Goal: Entertainment & Leisure: Consume media (video, audio)

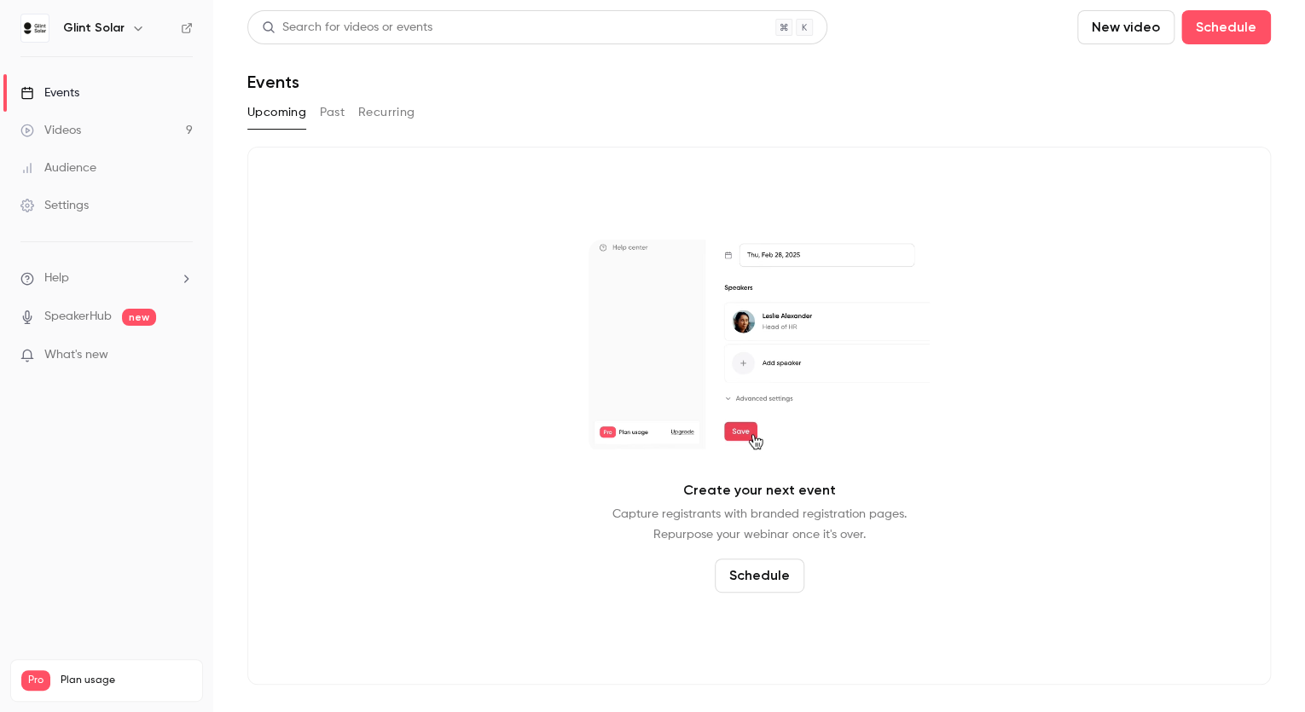
click at [66, 133] on div "Videos" at bounding box center [50, 130] width 61 height 17
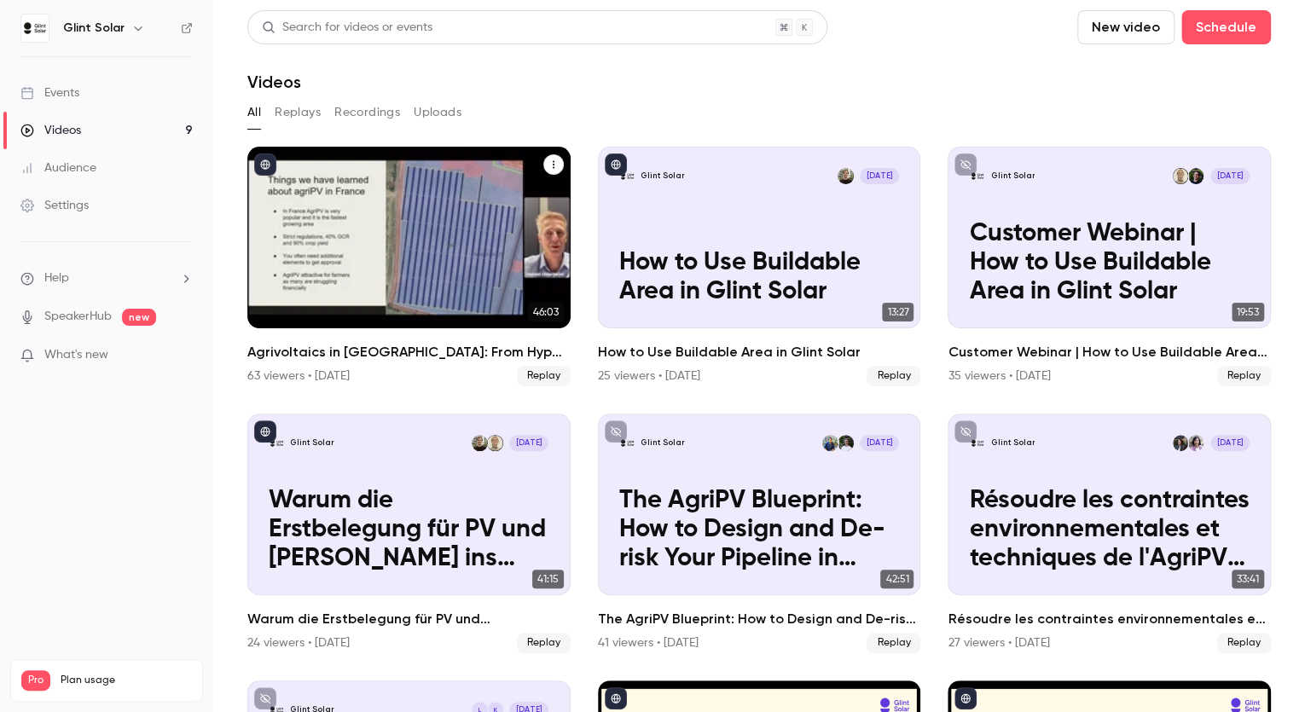
click at [385, 349] on h2 "Agrivoltaics in [GEOGRAPHIC_DATA]: From Hype to Implementation" at bounding box center [408, 352] width 323 height 20
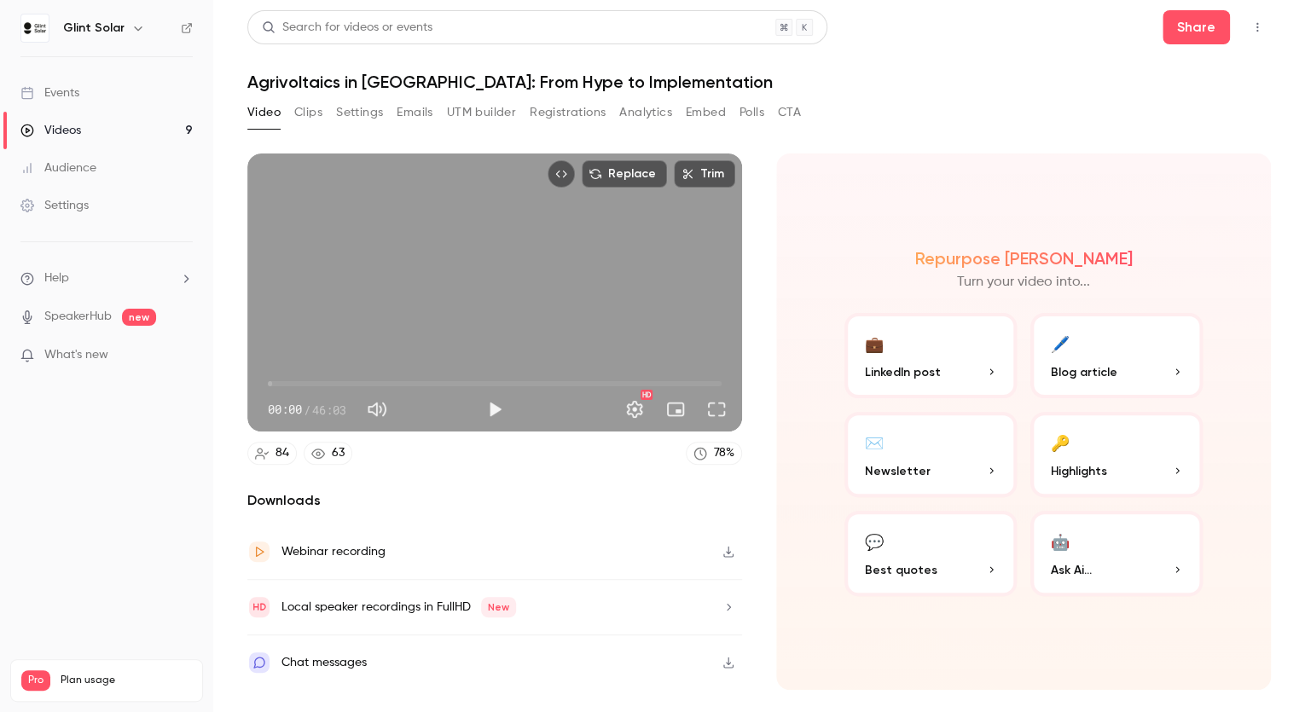
click at [360, 110] on button "Settings" at bounding box center [359, 112] width 47 height 27
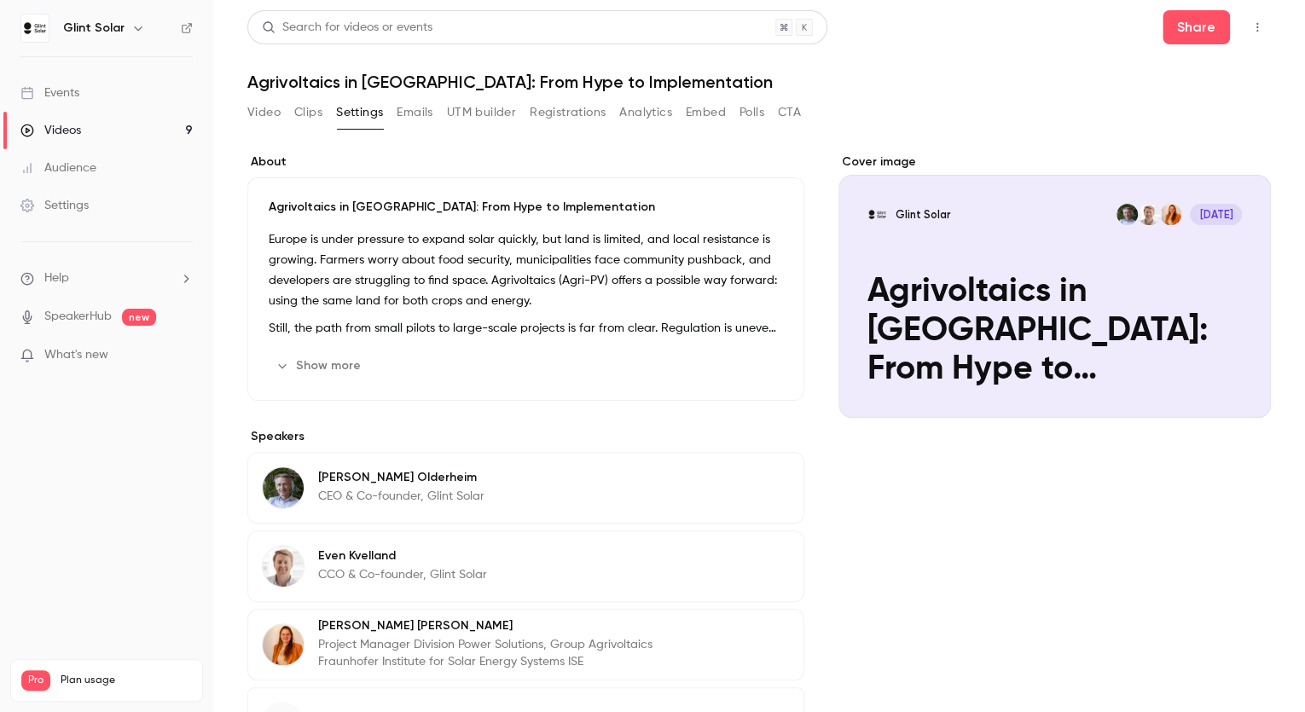
click at [424, 108] on button "Emails" at bounding box center [415, 112] width 36 height 27
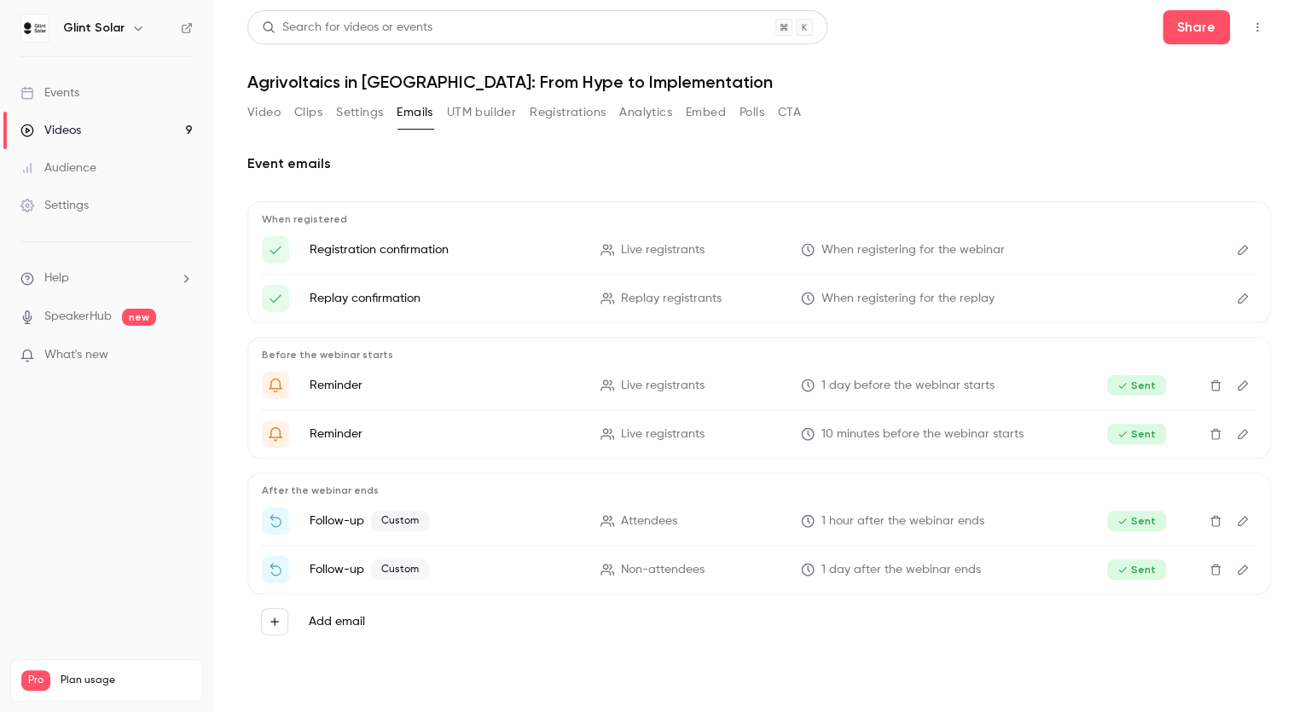
click at [559, 113] on button "Registrations" at bounding box center [568, 112] width 76 height 27
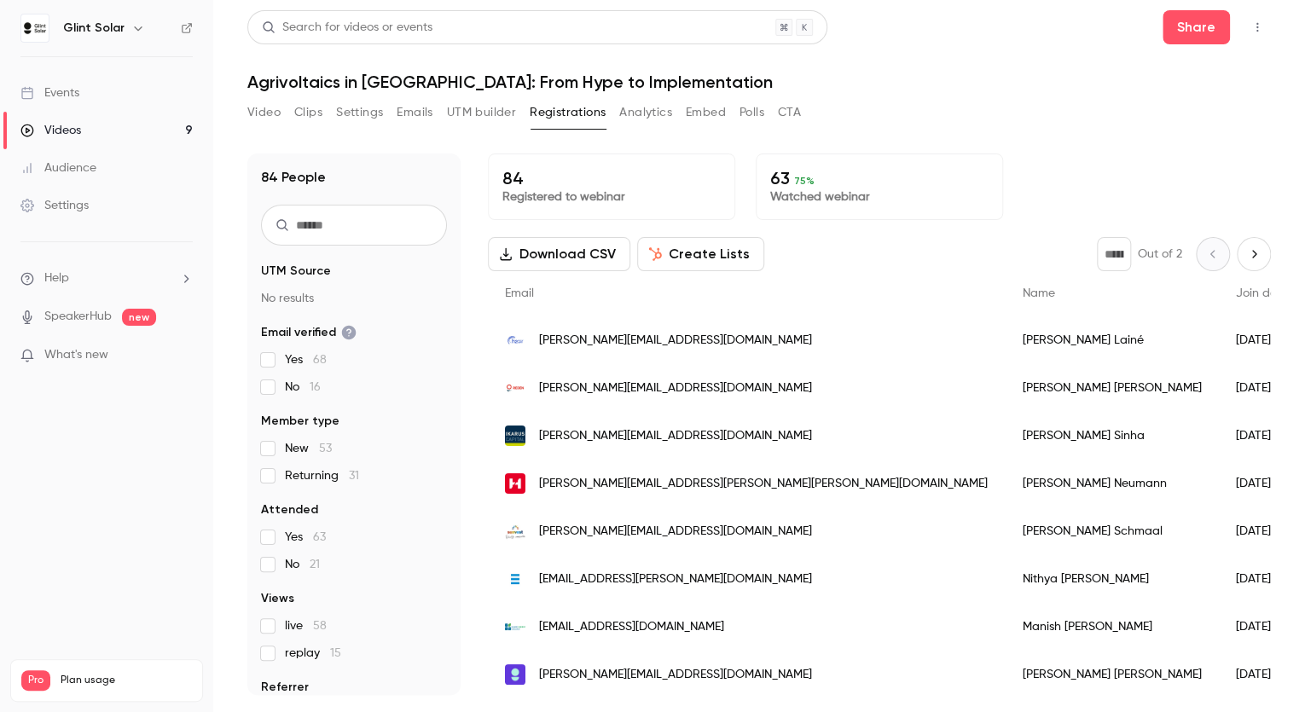
click at [656, 111] on button "Analytics" at bounding box center [645, 112] width 53 height 27
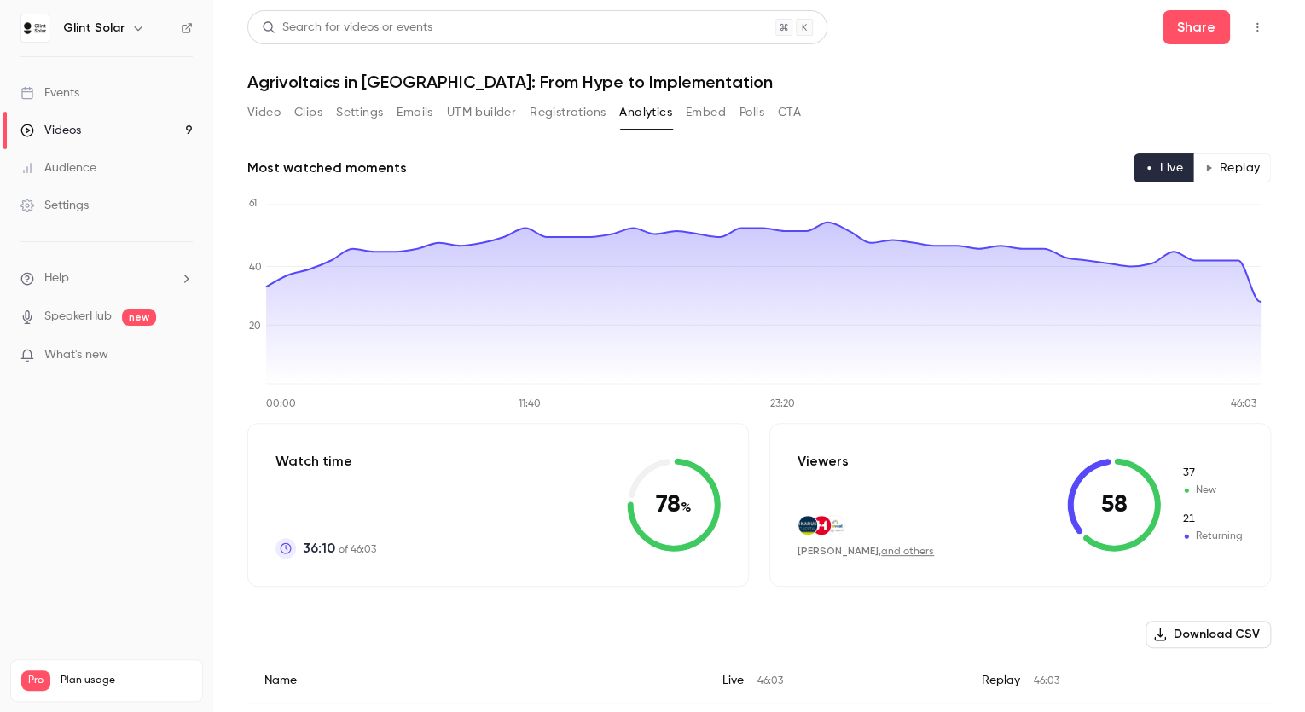
click at [268, 113] on button "Video" at bounding box center [263, 112] width 33 height 27
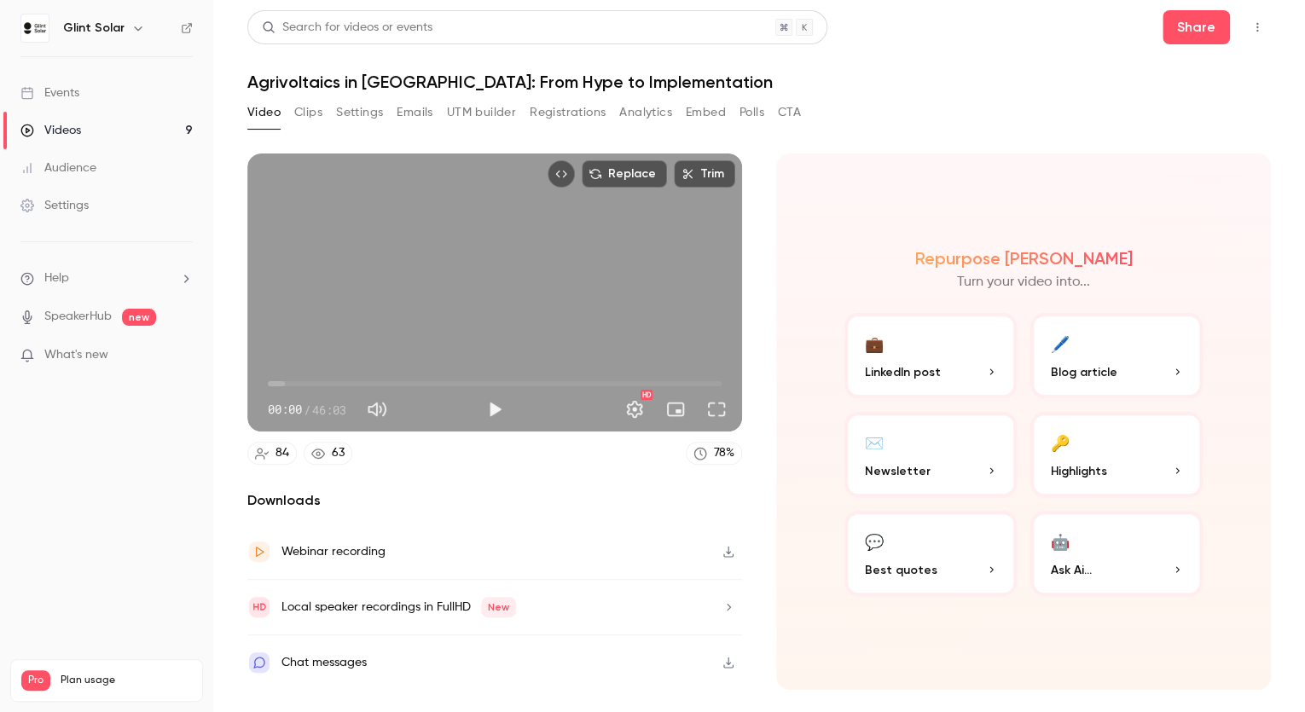
click at [316, 113] on button "Clips" at bounding box center [308, 112] width 28 height 27
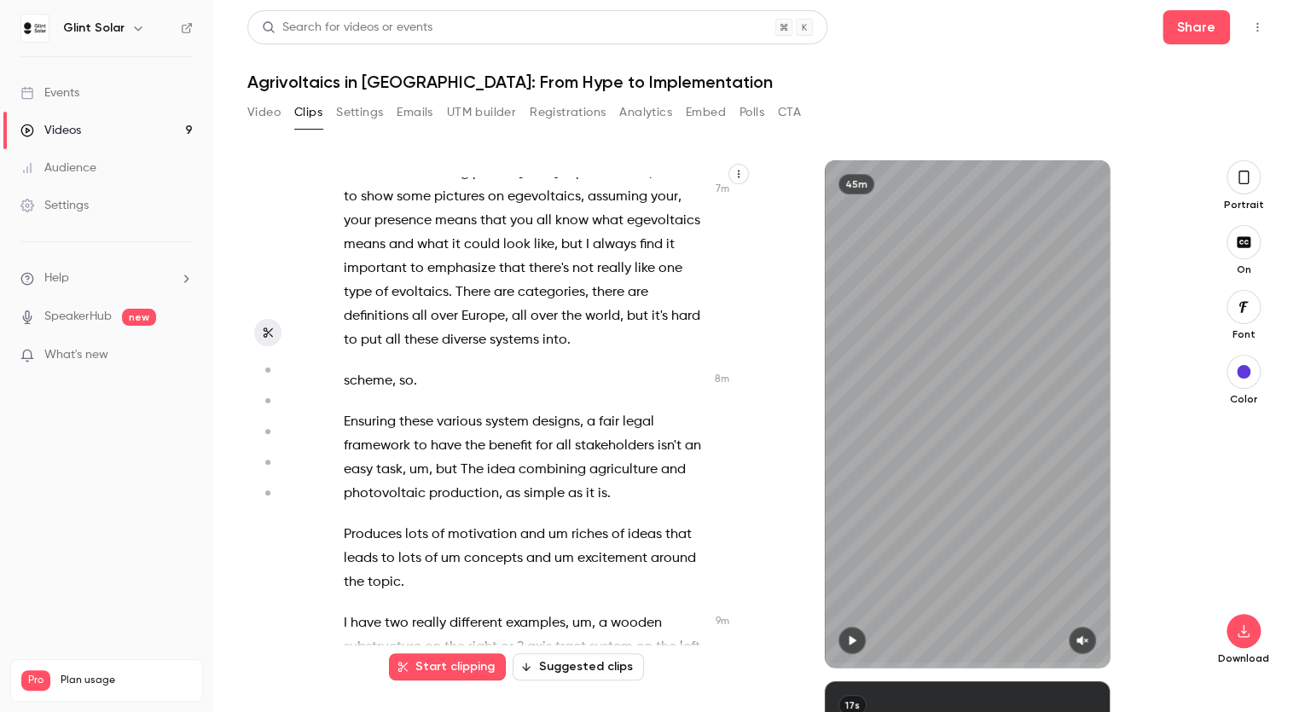
scroll to position [4093, 0]
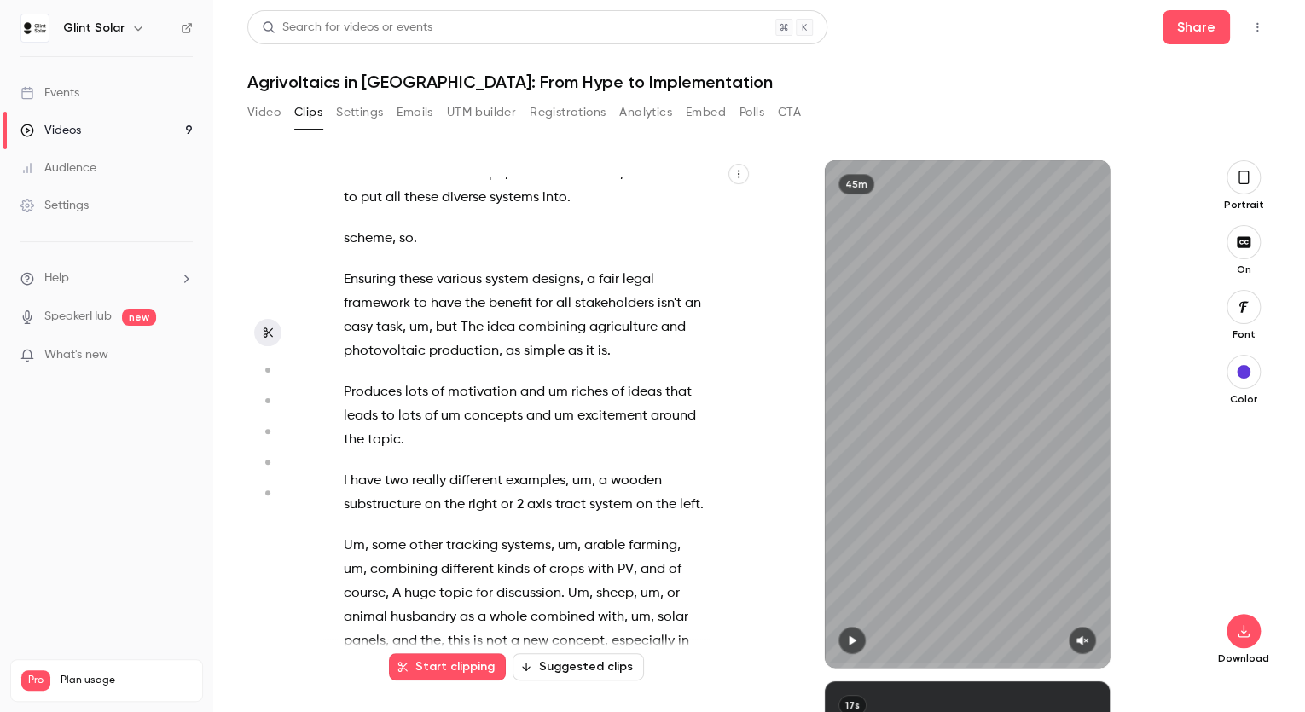
click at [475, 399] on div "All right . Hello , everyone , and thank you so much for joining us for what I …" at bounding box center [532, 422] width 421 height 490
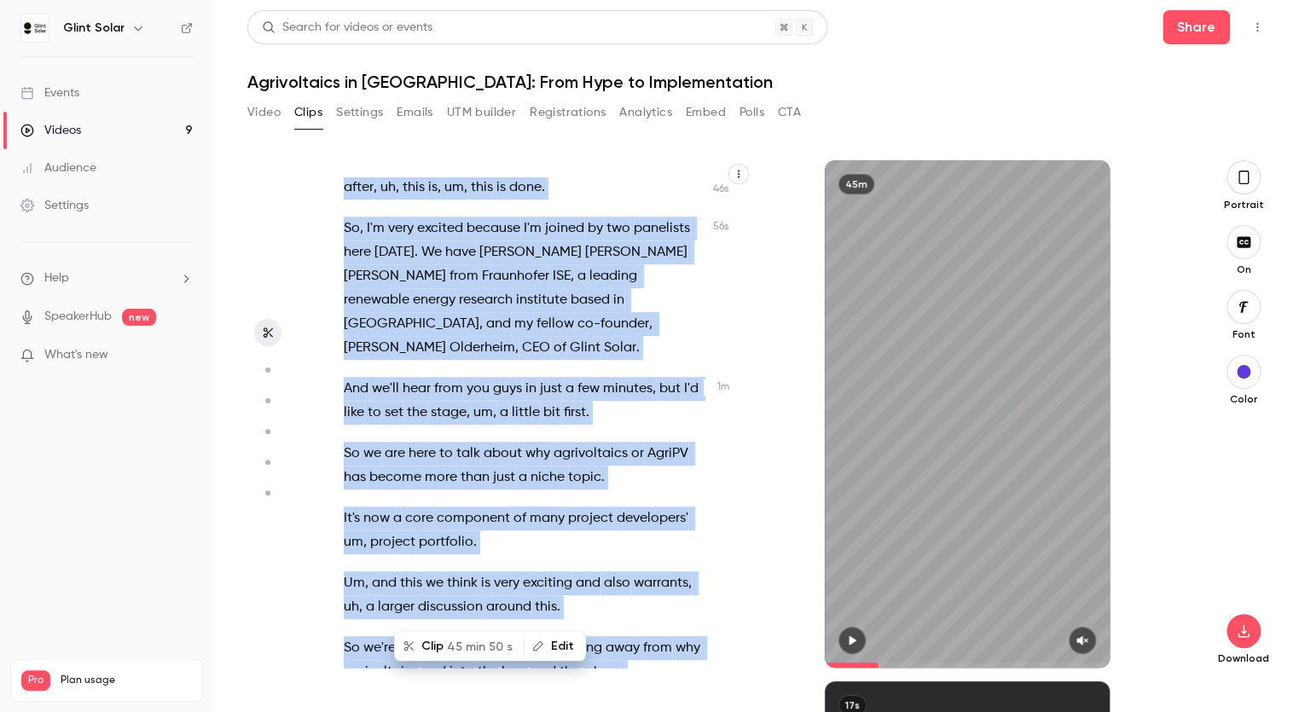
scroll to position [0, 0]
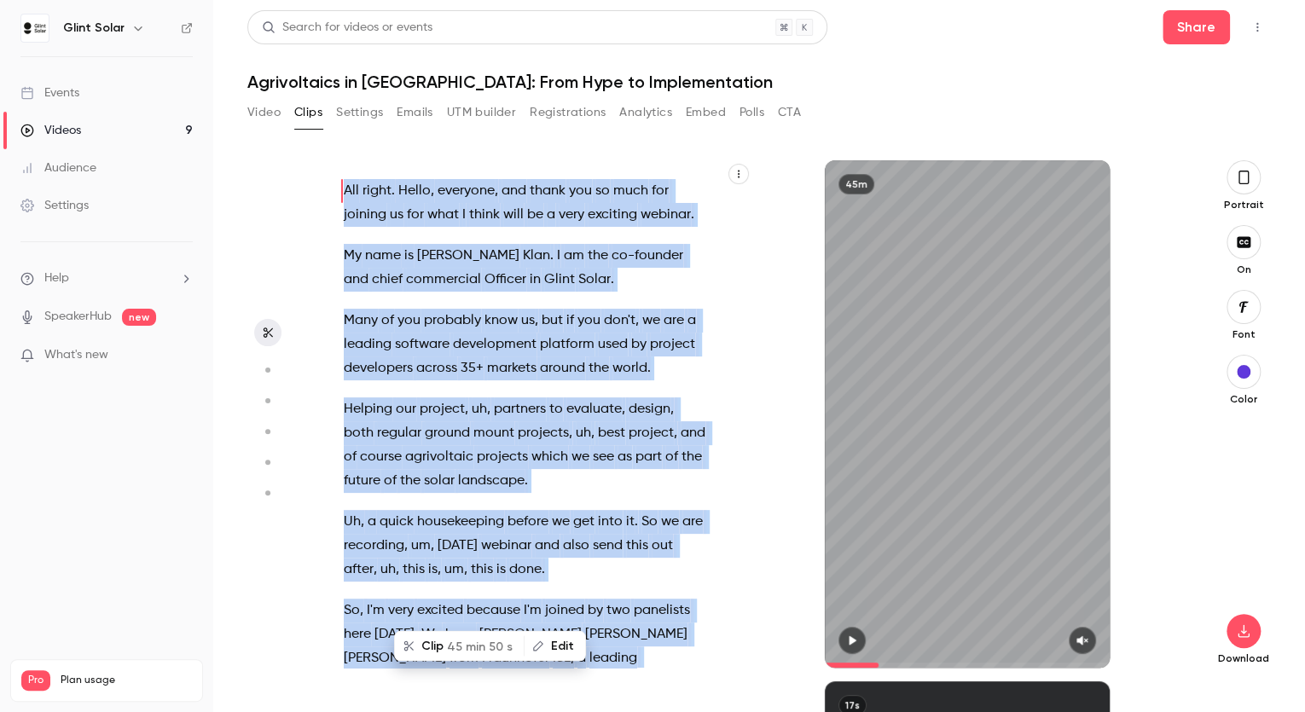
type input "*"
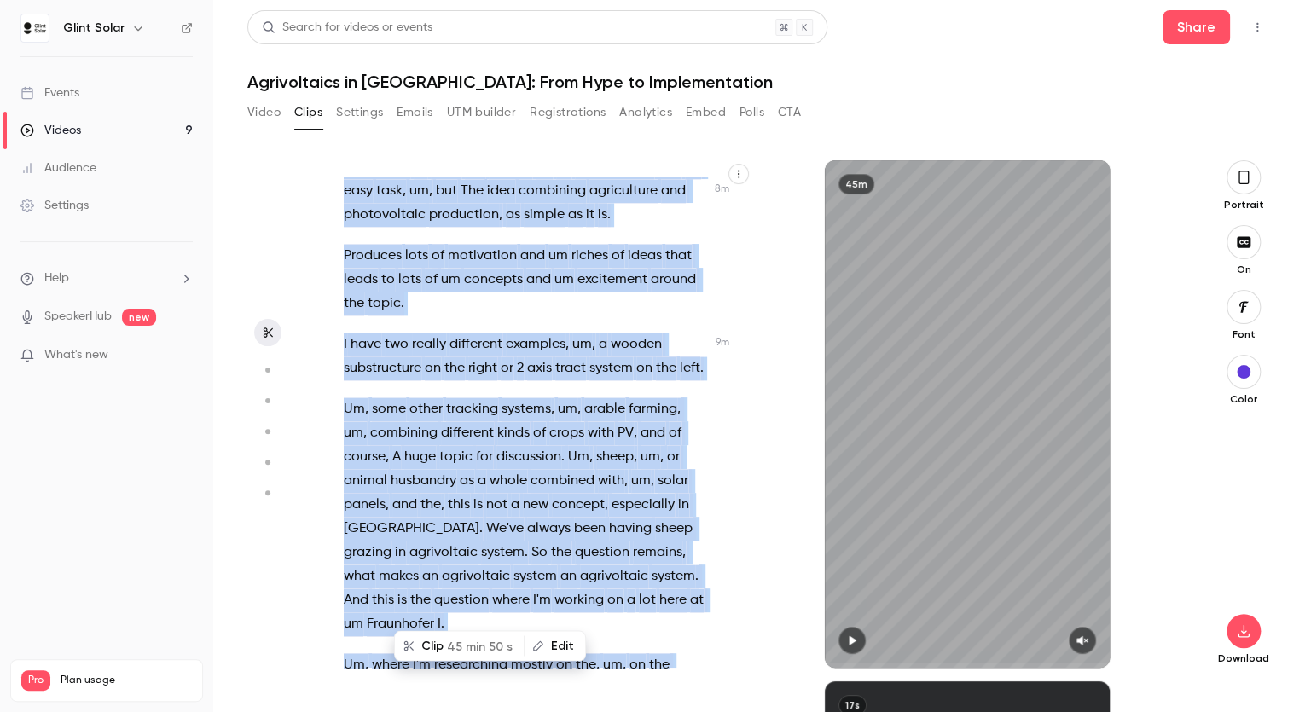
scroll to position [4639, 0]
